Goal: Task Accomplishment & Management: Complete application form

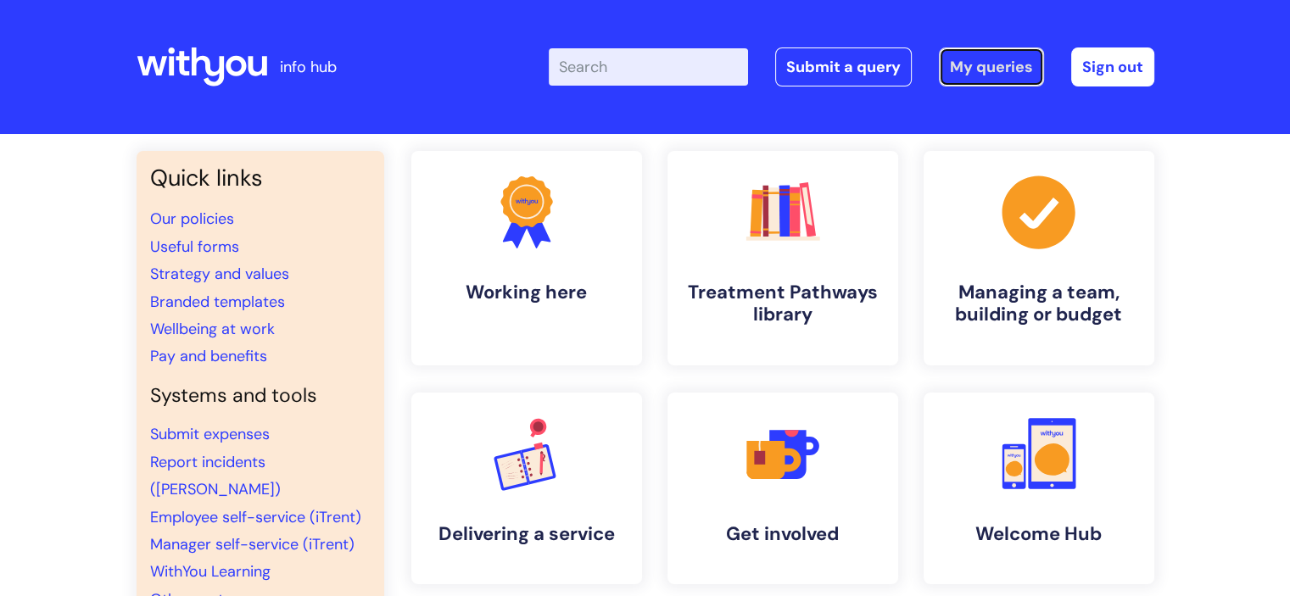
click at [984, 69] on link "My queries" at bounding box center [991, 66] width 105 height 39
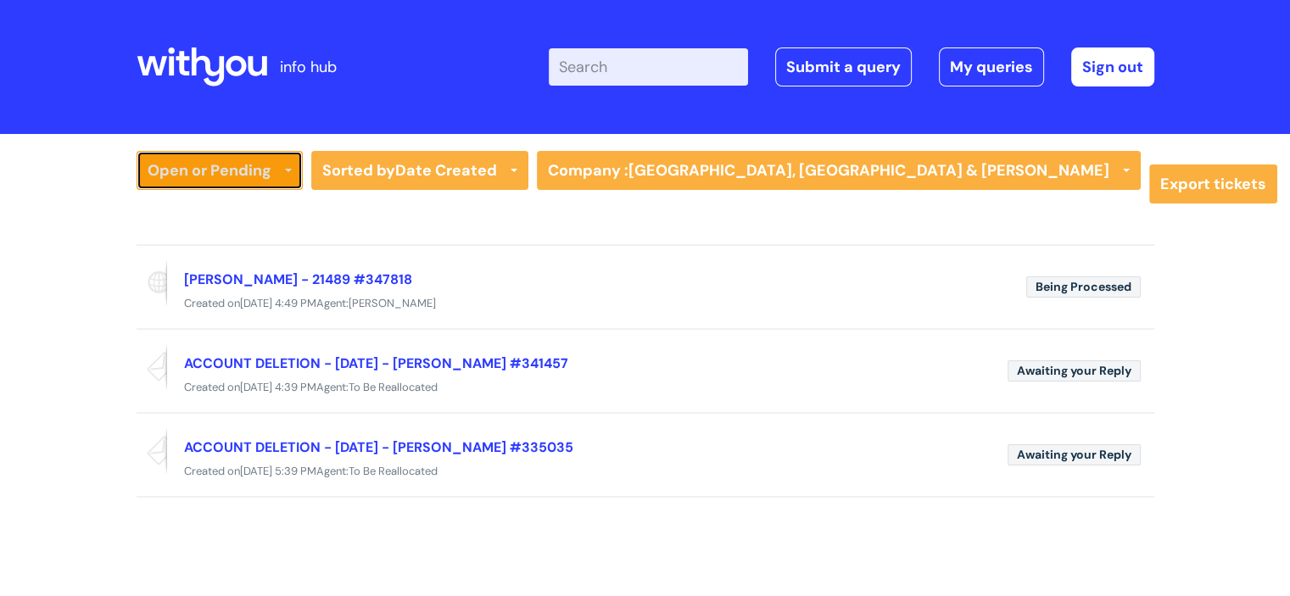
click at [241, 171] on link "Open or Pending" at bounding box center [220, 170] width 166 height 39
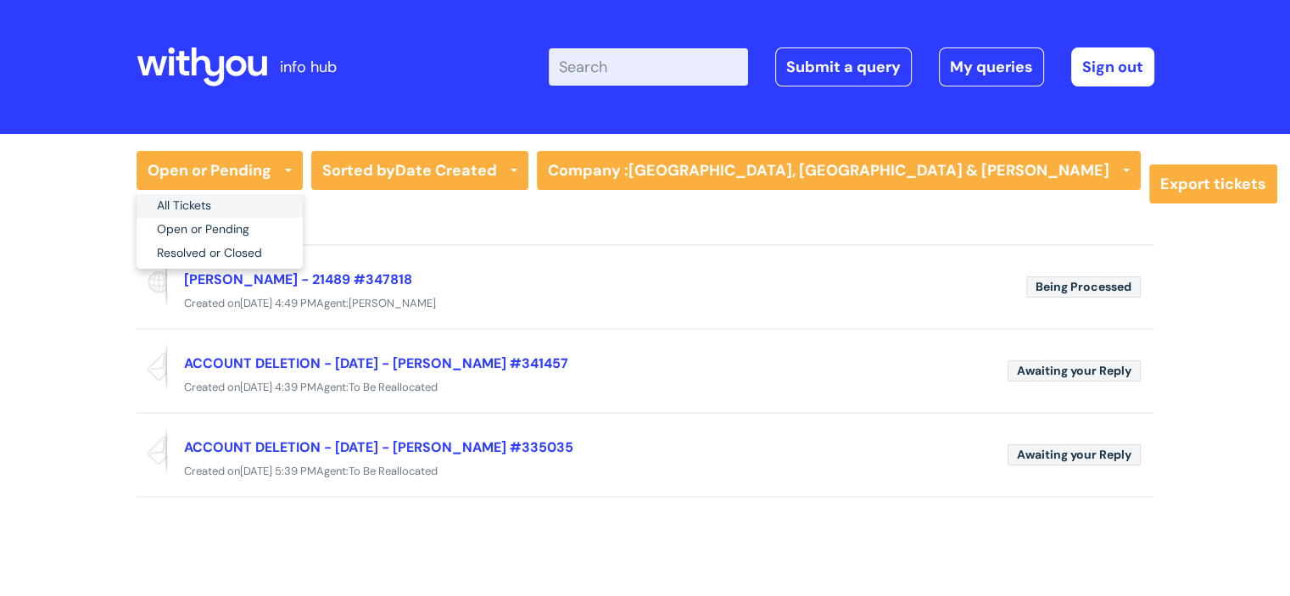
click at [211, 201] on link "All Tickets" at bounding box center [220, 206] width 166 height 24
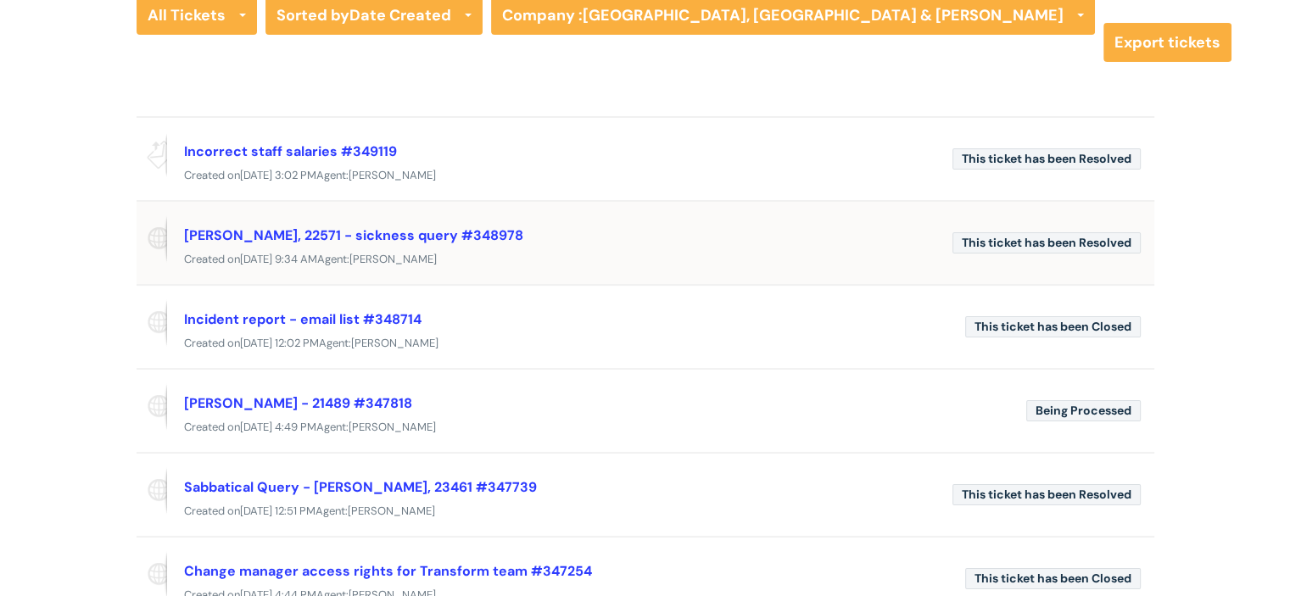
scroll to position [158, 0]
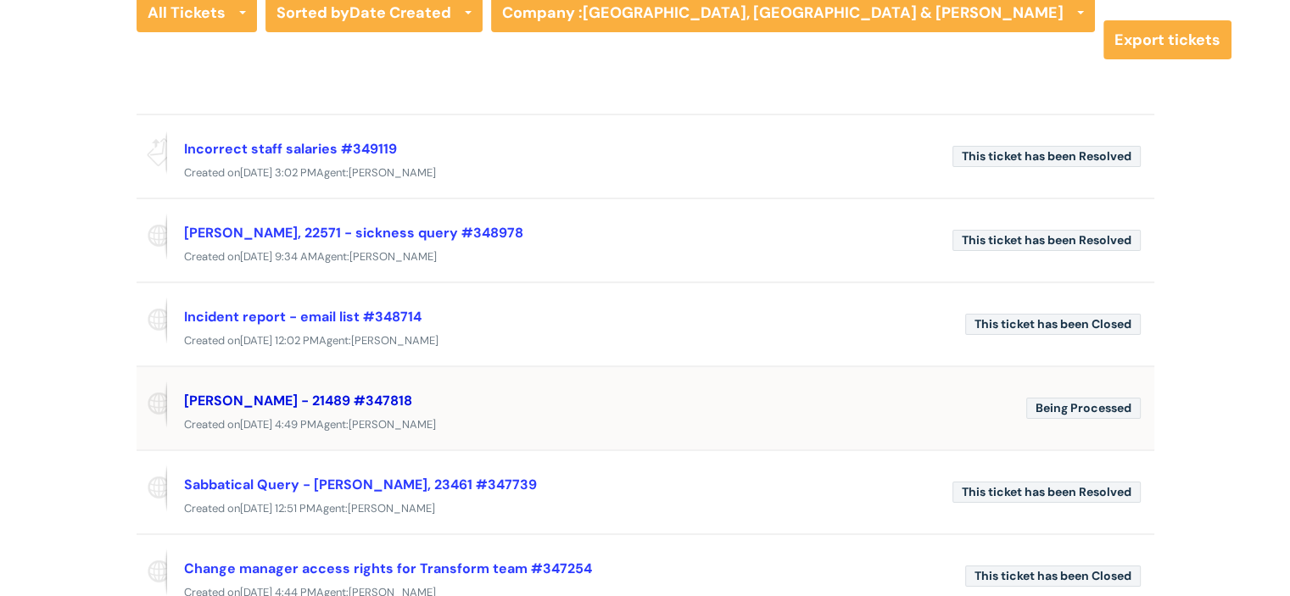
click at [371, 398] on link "Emma Hurren - 21489 #347818" at bounding box center [298, 401] width 228 height 18
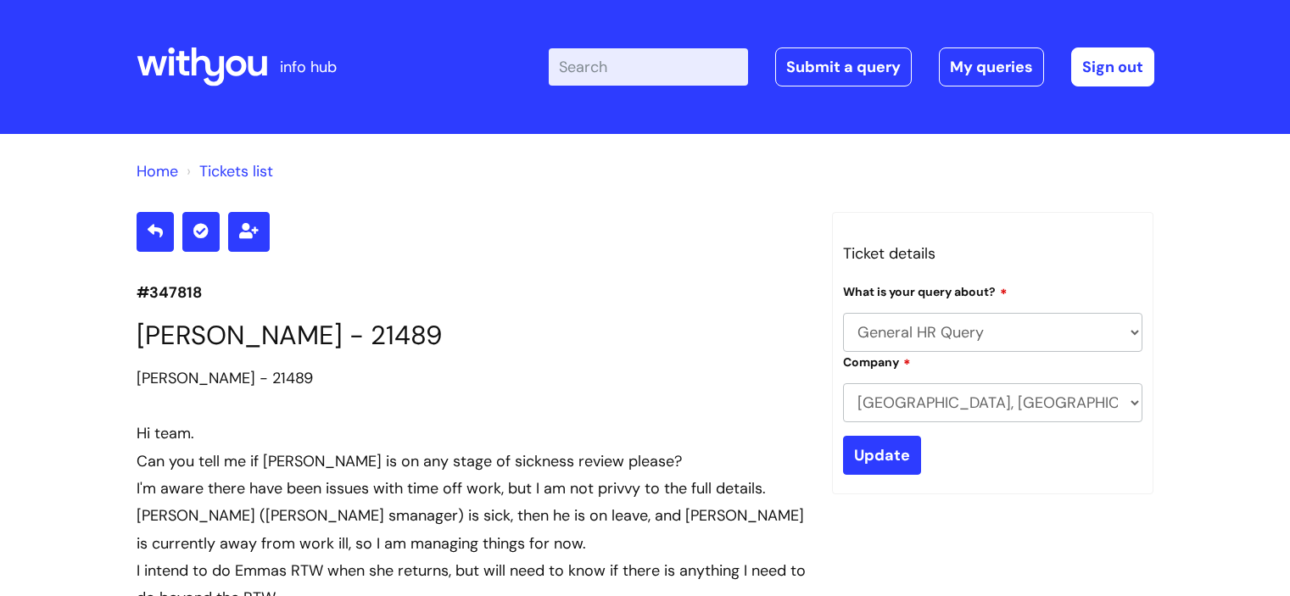
select select "General HR Query"
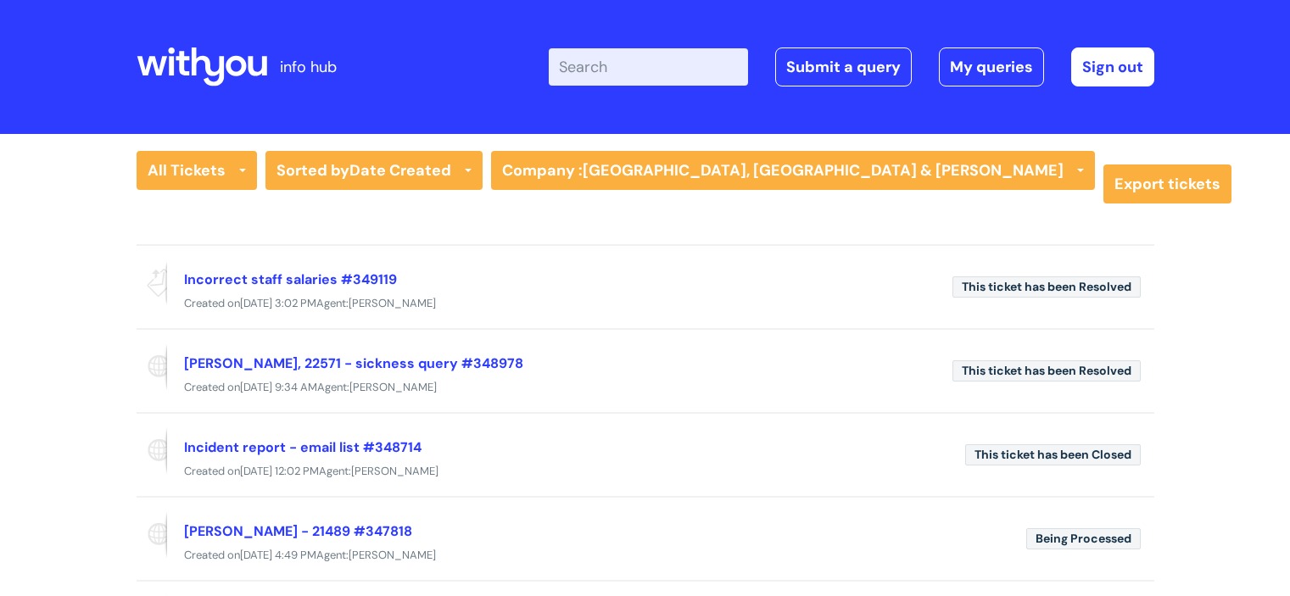
scroll to position [149, 0]
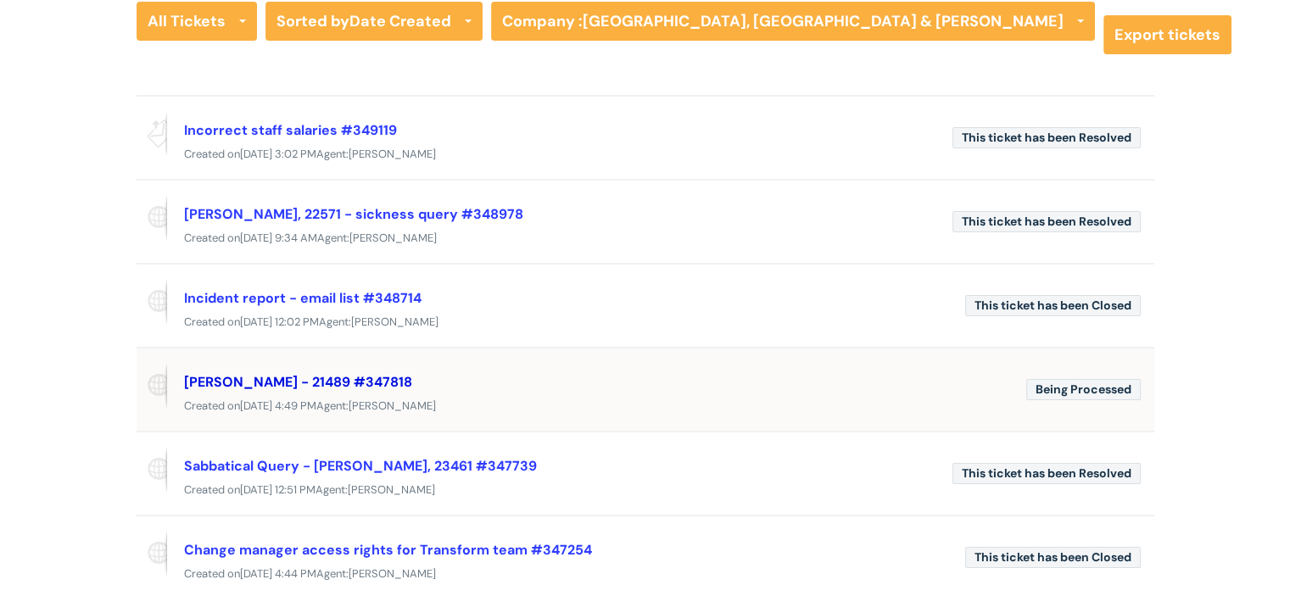
click at [328, 376] on link "[PERSON_NAME] - 21489 #347818" at bounding box center [298, 382] width 228 height 18
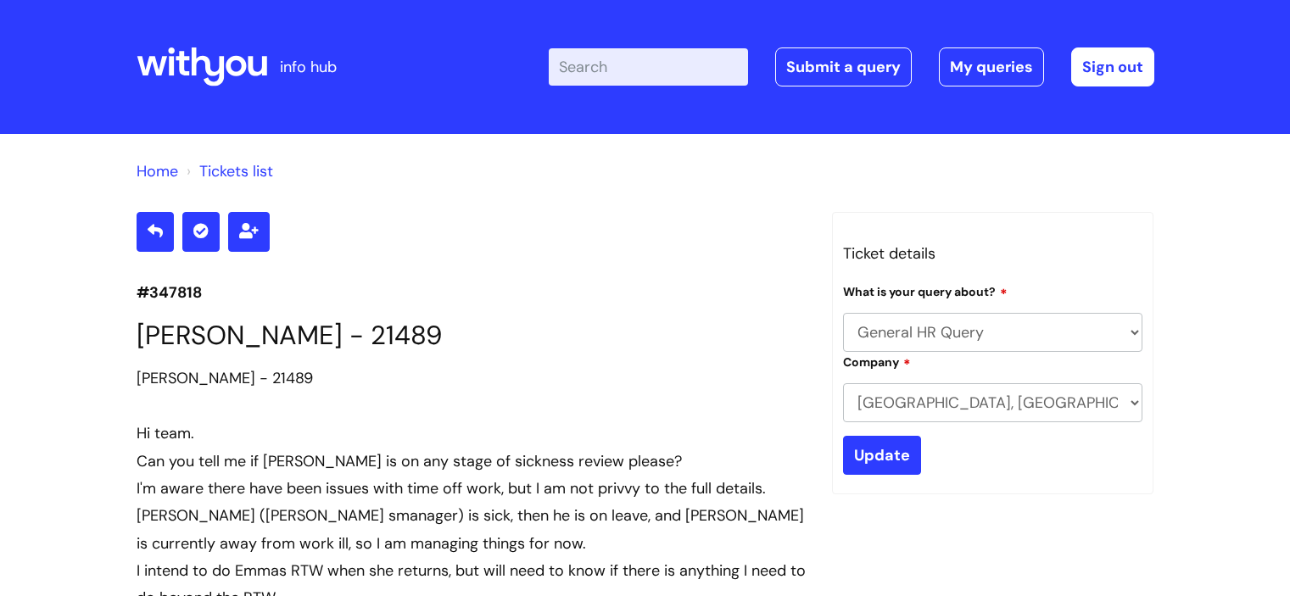
select select "General HR Query"
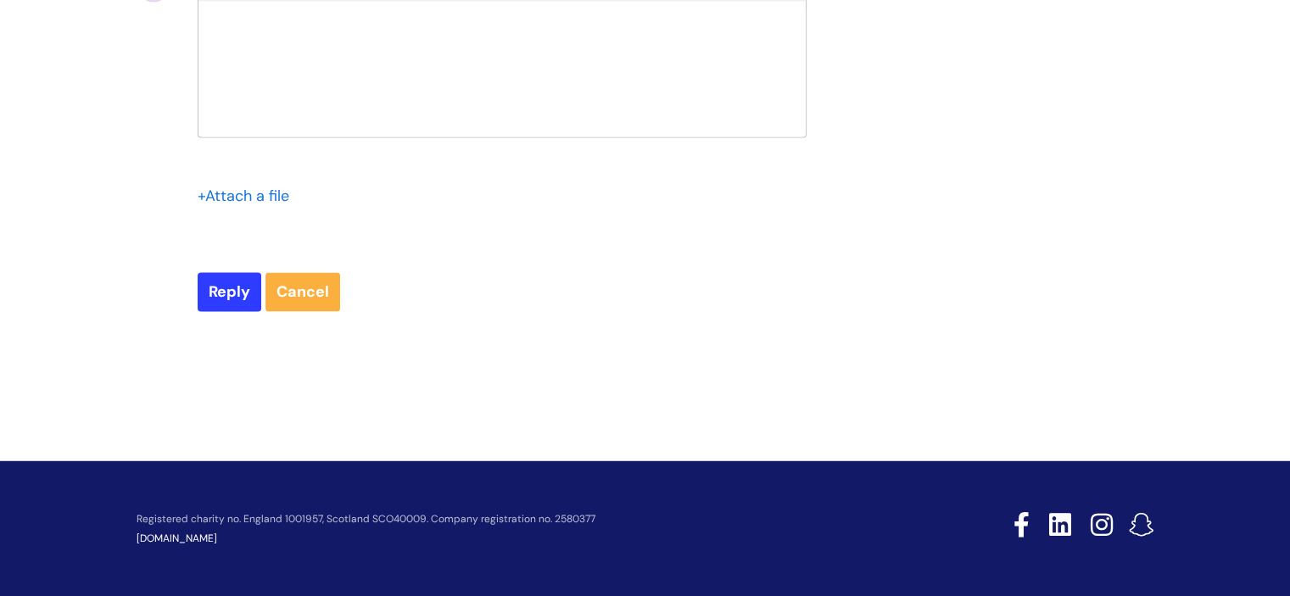
scroll to position [3510, 0]
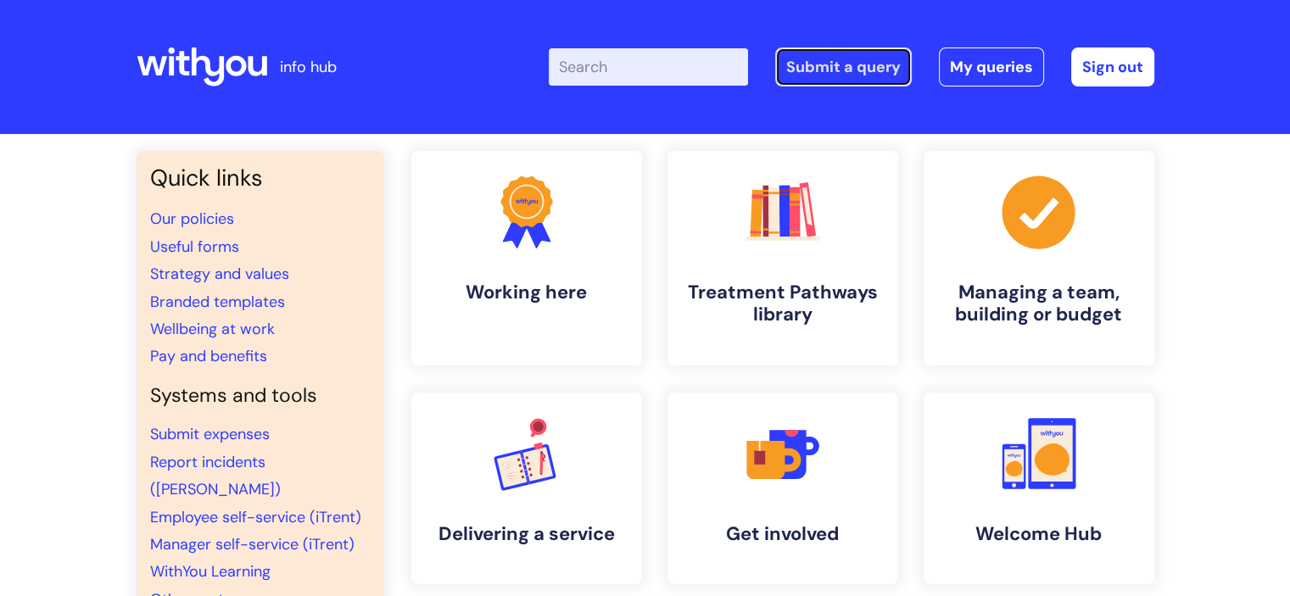
click at [844, 59] on link "Submit a query" at bounding box center [843, 66] width 137 height 39
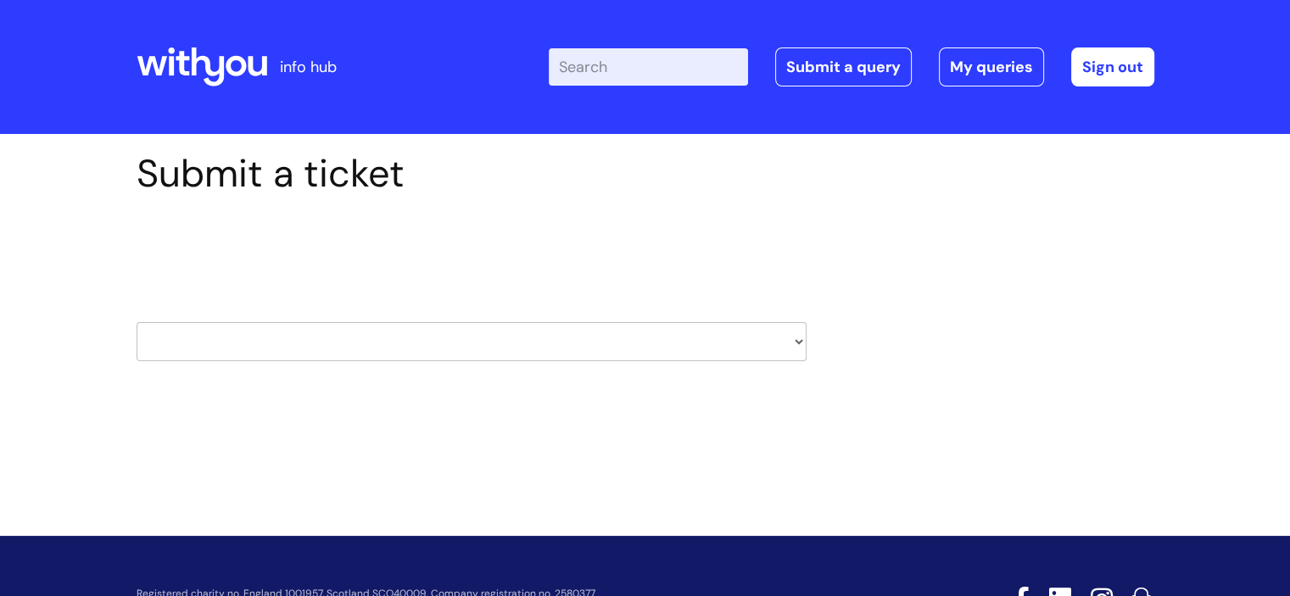
click at [793, 345] on select "HR / People IT and Support Clinical Drug Alerts Finance Accounts Data Support T…" at bounding box center [472, 341] width 670 height 39
select select "learning_and_development"
click at [137, 322] on select "HR / People IT and Support Clinical Drug Alerts Finance Accounts Data Support T…" at bounding box center [472, 341] width 670 height 39
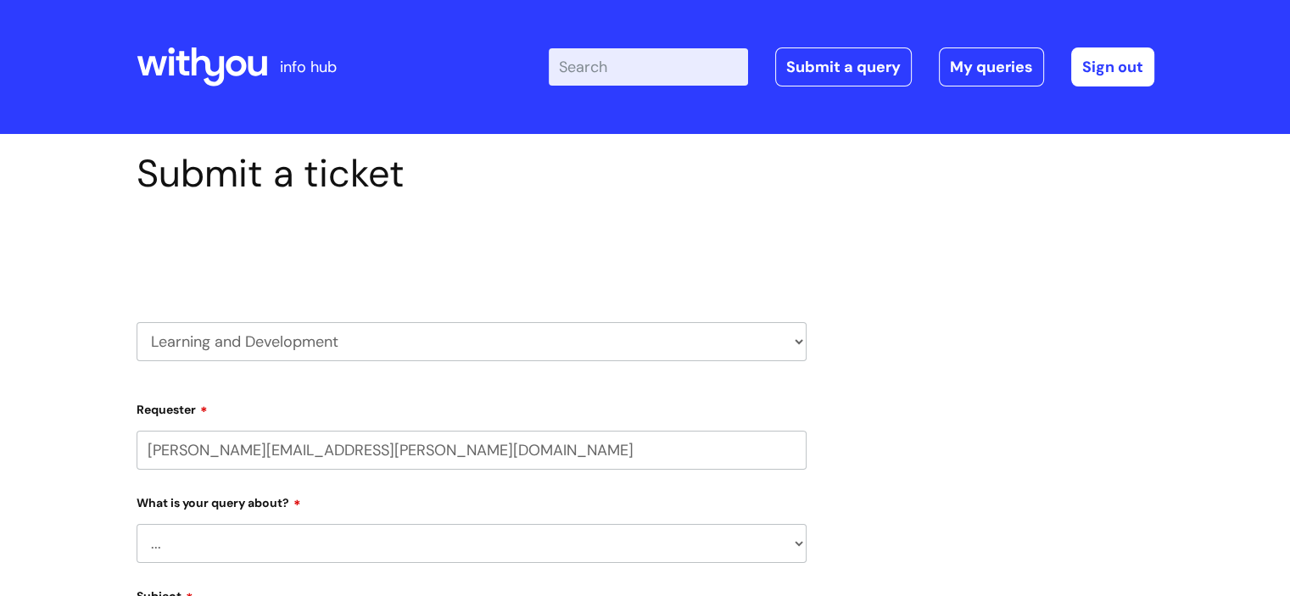
select select "80004286572"
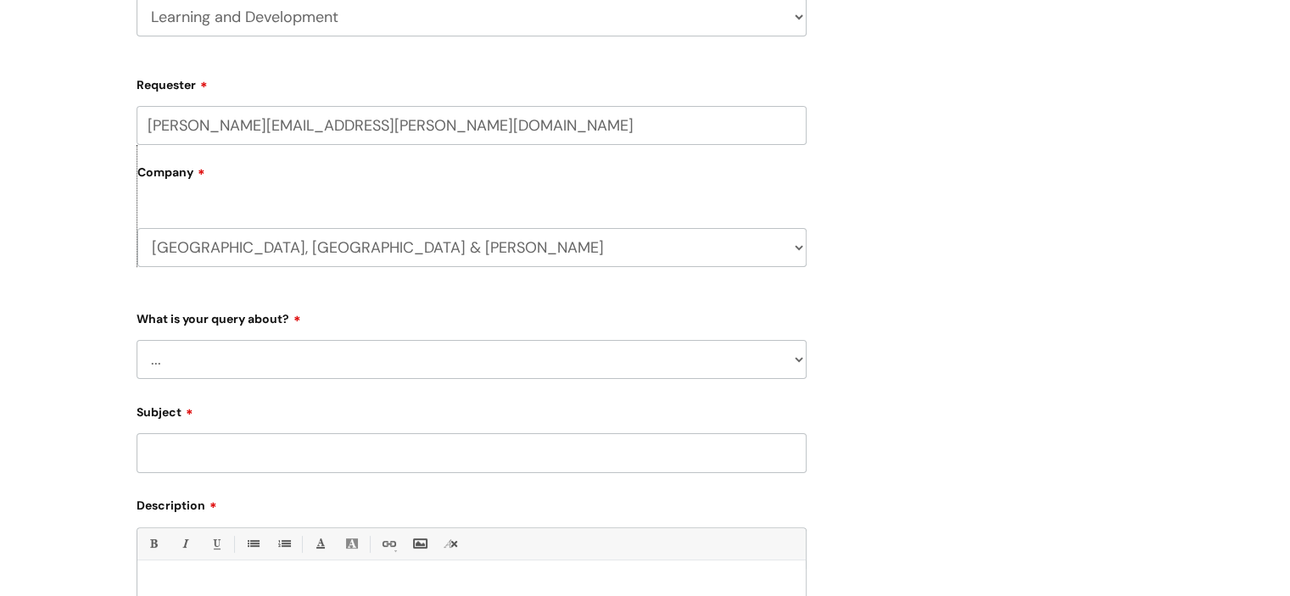
scroll to position [326, 0]
click at [349, 351] on select "... Question about a training course or session booking Ask about apprenticeshi…" at bounding box center [472, 358] width 670 height 39
select select "Something else / not listed here"
click at [137, 339] on select "... Question about a training course or session booking Ask about apprenticeshi…" at bounding box center [472, 358] width 670 height 39
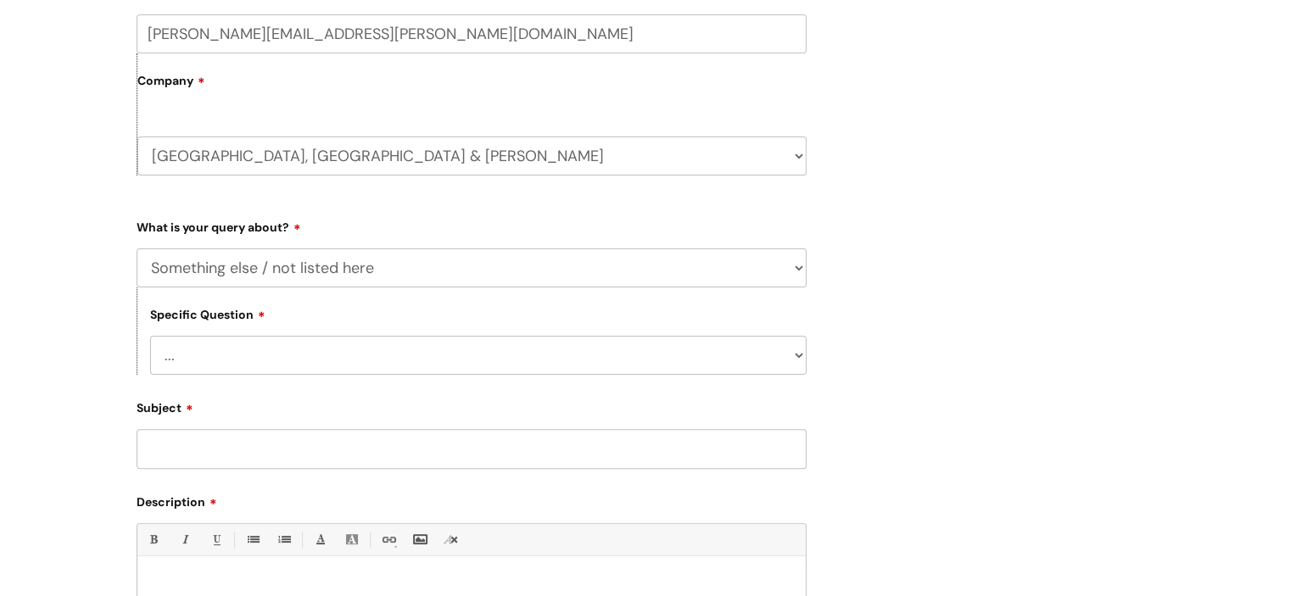
scroll to position [417, 0]
click at [488, 352] on select "... Other" at bounding box center [478, 354] width 656 height 39
select select "Other"
click at [150, 336] on select "... Other" at bounding box center [478, 354] width 656 height 39
click at [438, 443] on input "Subject" at bounding box center [472, 447] width 670 height 39
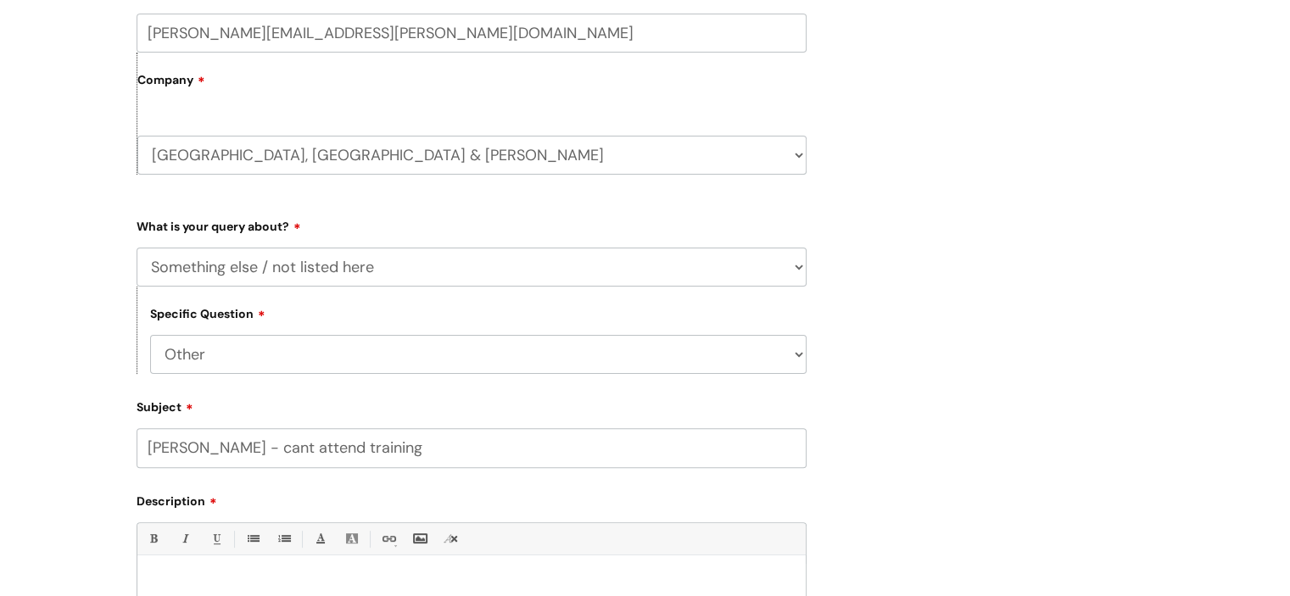
click at [438, 443] on input "EMMA HURREN - cant attend training" at bounding box center [472, 447] width 670 height 39
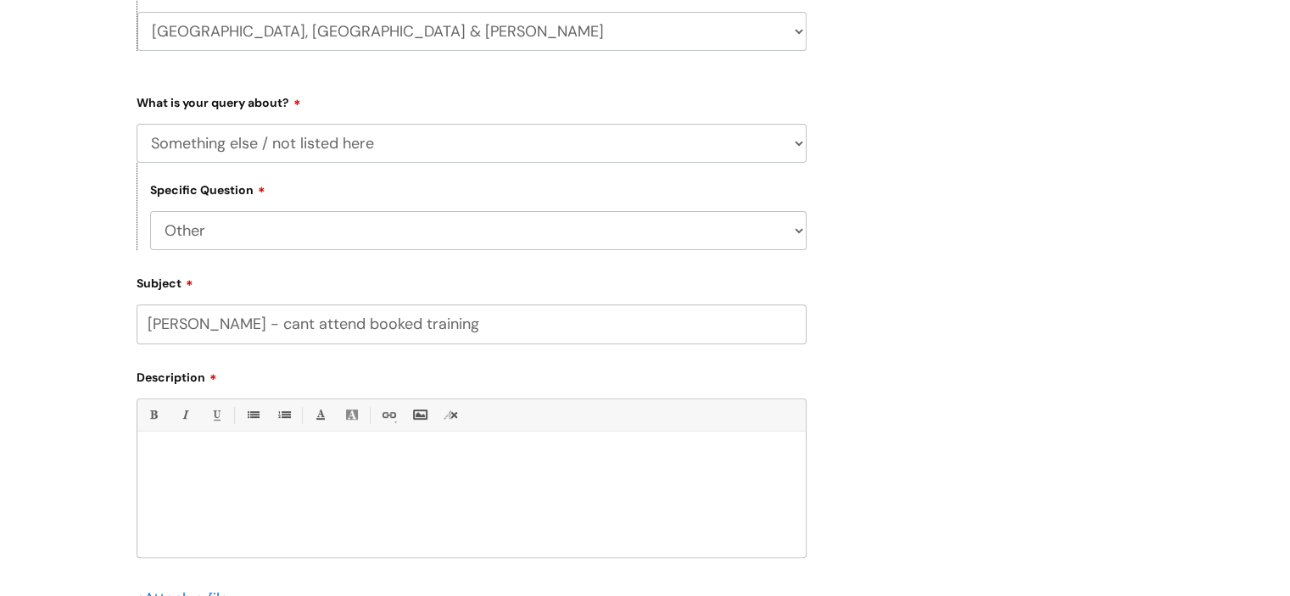
scroll to position [573, 0]
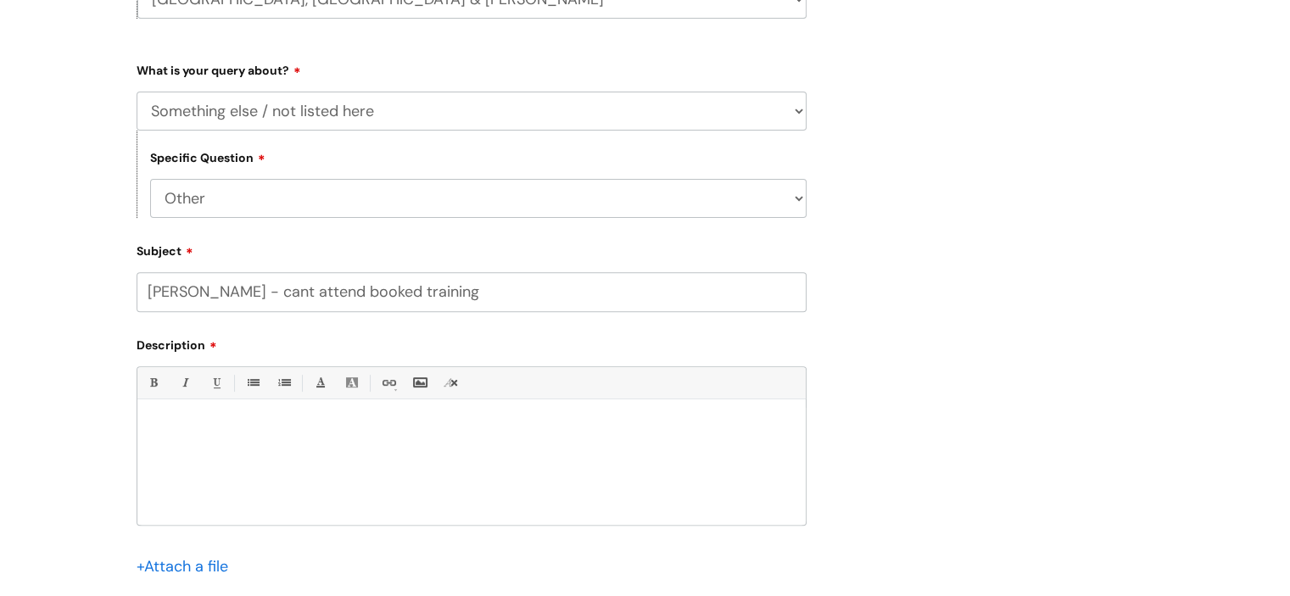
type input "[PERSON_NAME] - cant attend booked training"
click at [313, 426] on p at bounding box center [471, 428] width 643 height 15
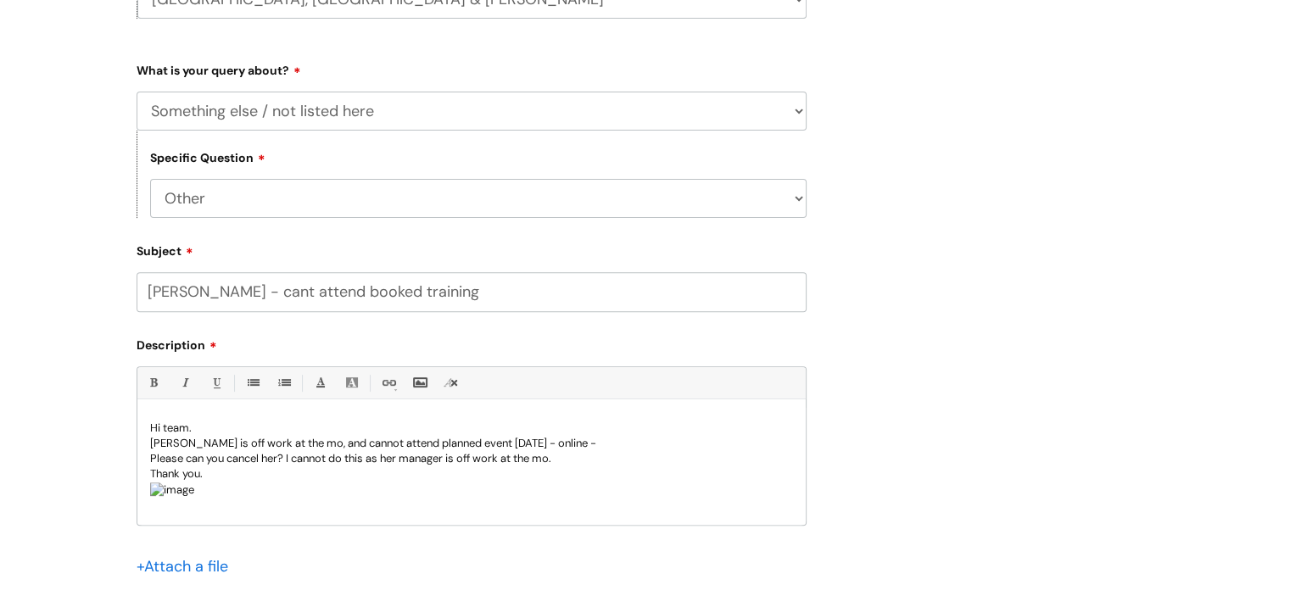
scroll to position [922, 0]
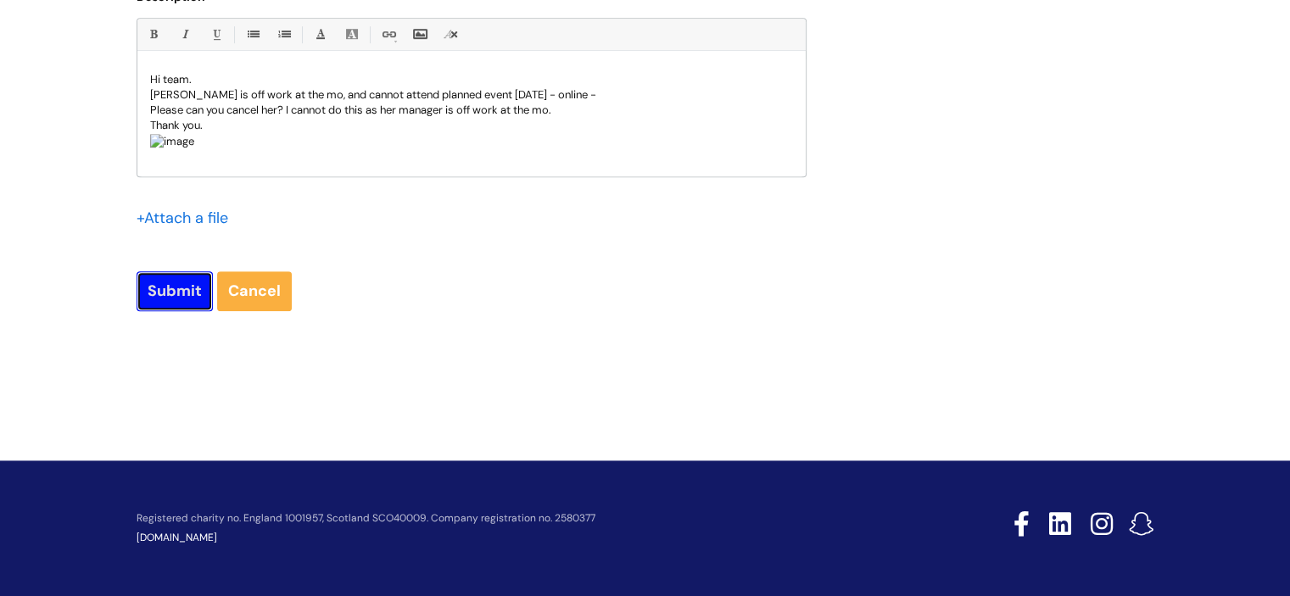
click at [179, 287] on input "Submit" at bounding box center [175, 290] width 76 height 39
type input "Please Wait..."
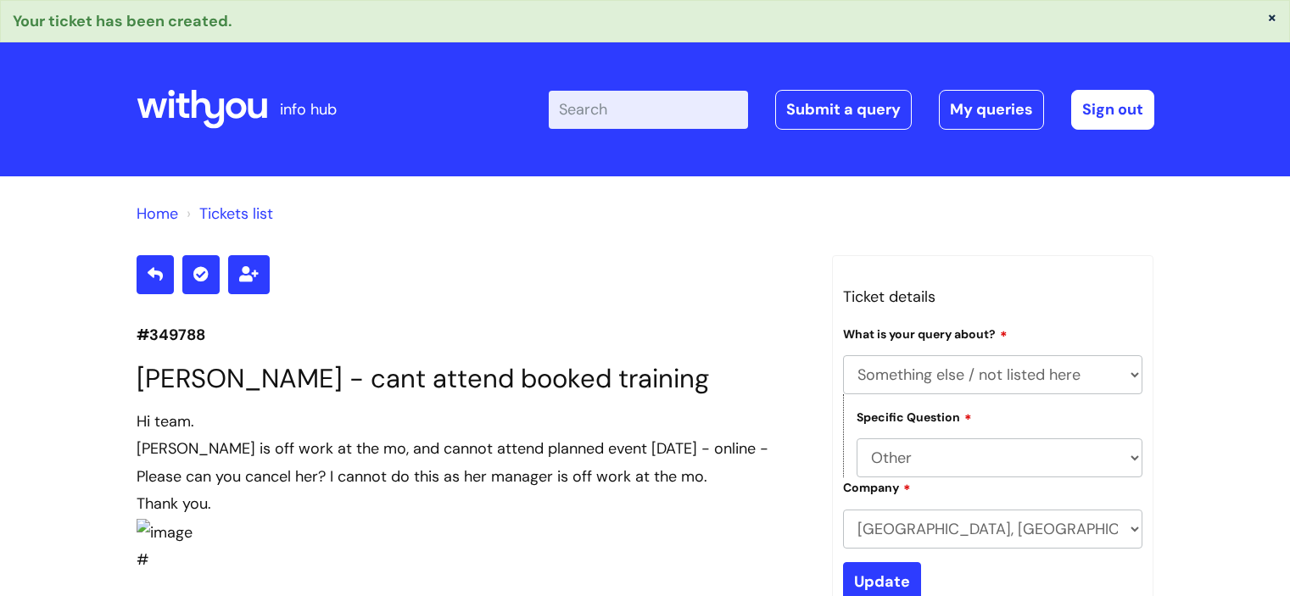
select select "Something else / not listed here"
select select "Other"
